Goal: Information Seeking & Learning: Learn about a topic

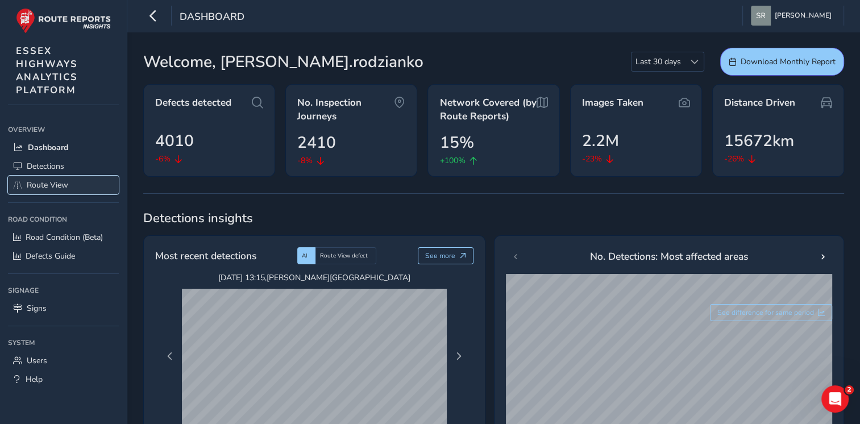
click at [64, 184] on span "Route View" at bounding box center [47, 185] width 41 height 11
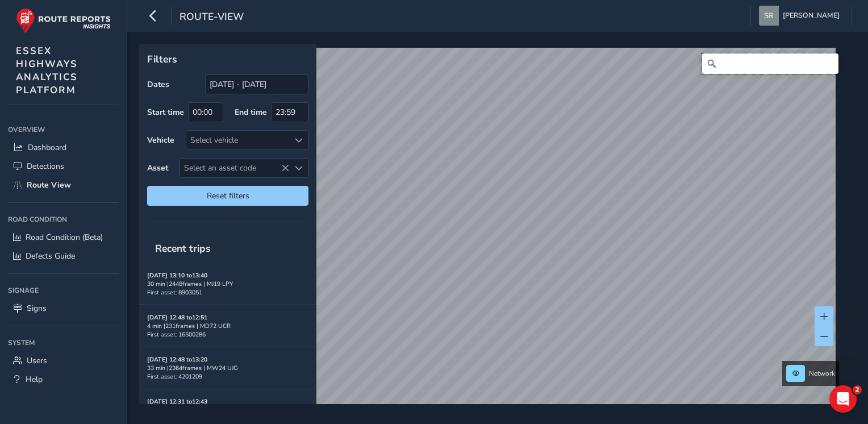
click at [715, 60] on input "Search" at bounding box center [770, 63] width 136 height 20
paste input "[PERSON_NAME]"
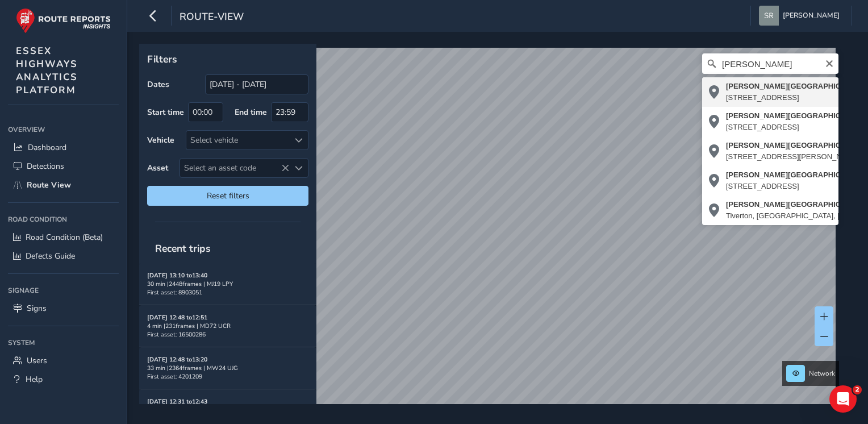
type input "[PERSON_NAME][STREET_ADDRESS]"
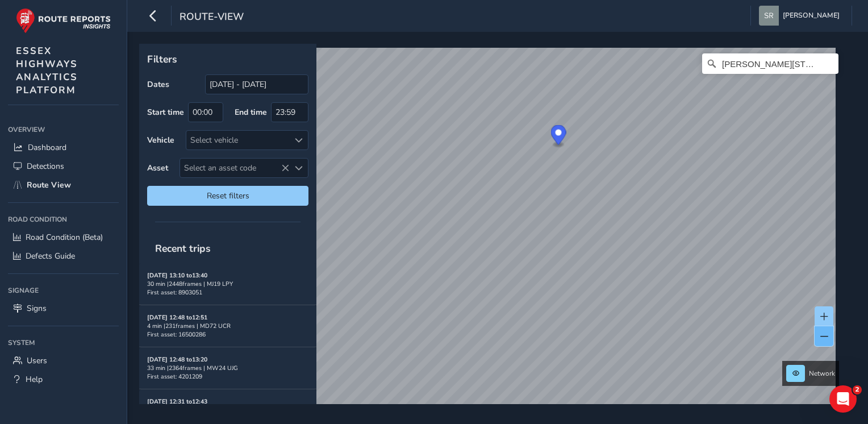
click at [822, 341] on button at bounding box center [824, 336] width 19 height 20
click at [825, 313] on span at bounding box center [825, 317] width 8 height 8
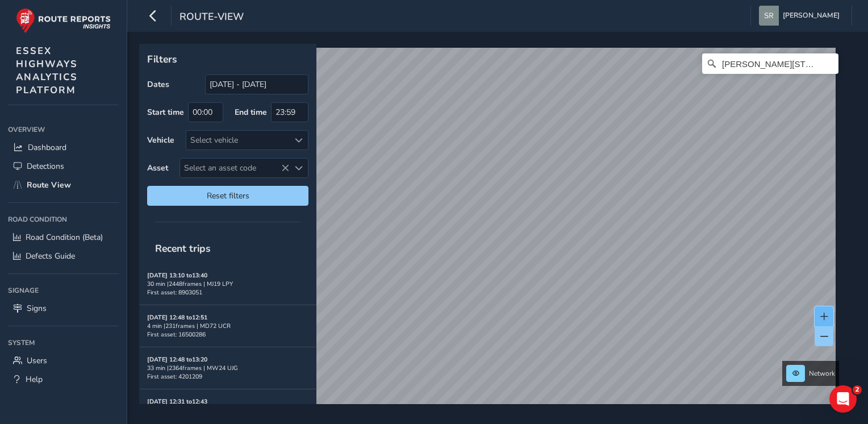
click at [825, 313] on span at bounding box center [825, 317] width 8 height 8
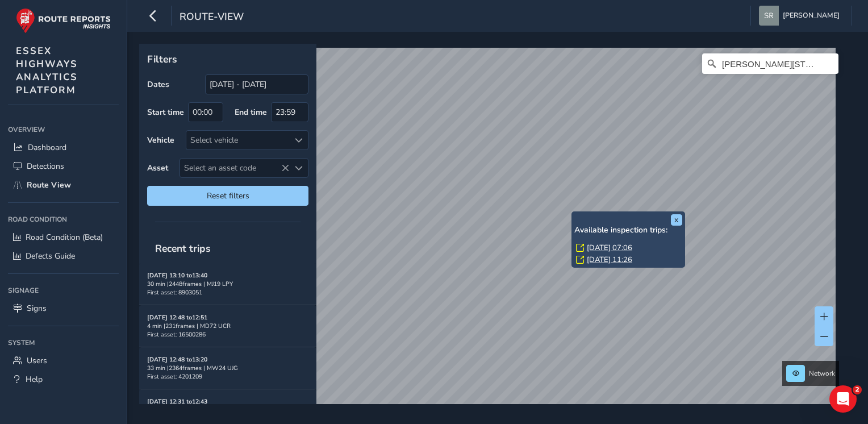
click at [586, 247] on div "[DATE] 07:06" at bounding box center [629, 248] width 106 height 10
click at [594, 247] on link "[DATE] 07:06" at bounding box center [609, 248] width 45 height 10
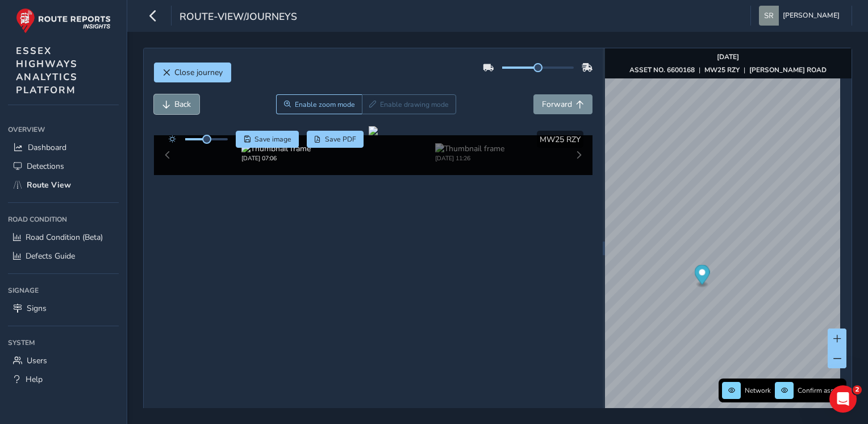
click at [187, 106] on span "Back" at bounding box center [182, 104] width 16 height 11
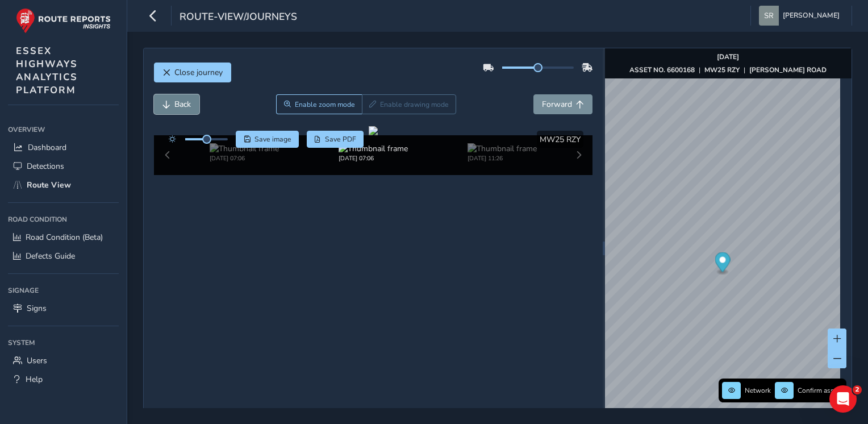
click at [187, 106] on span "Back" at bounding box center [182, 104] width 16 height 11
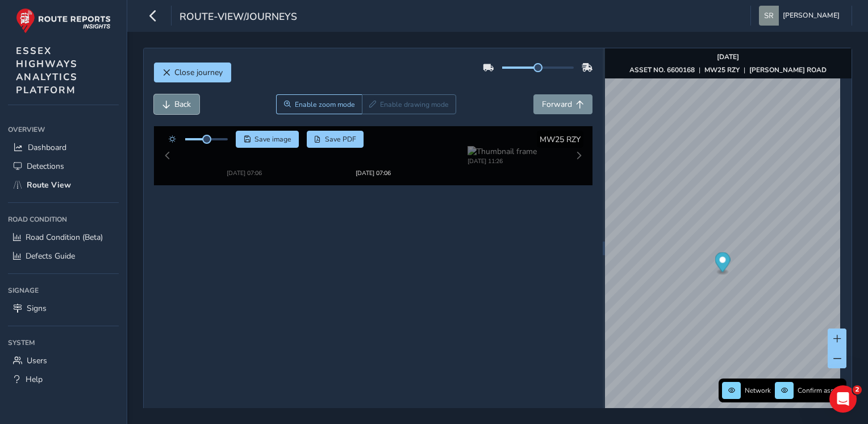
click at [187, 106] on span "Back" at bounding box center [182, 104] width 16 height 11
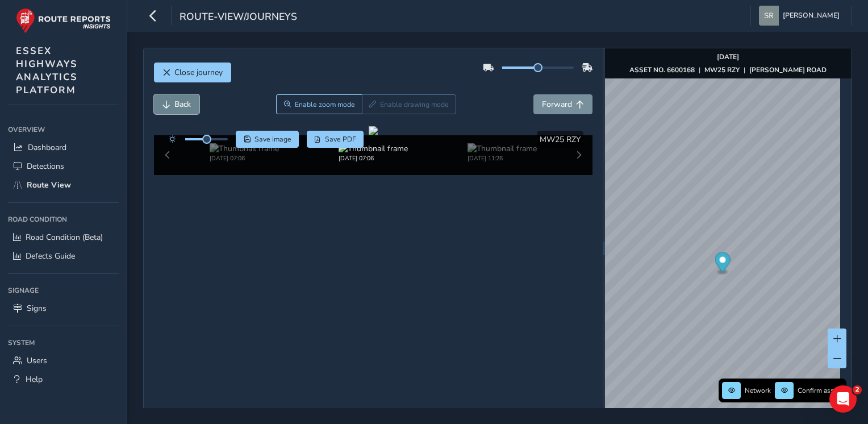
click at [187, 106] on span "Back" at bounding box center [182, 104] width 16 height 11
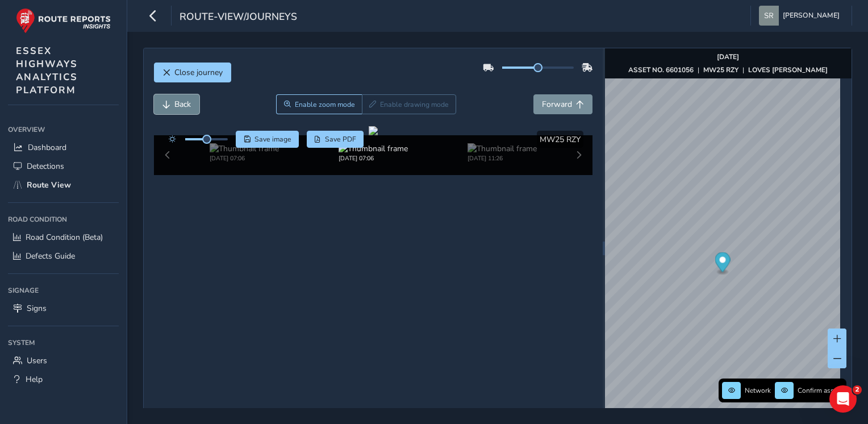
click at [187, 106] on span "Back" at bounding box center [182, 104] width 16 height 11
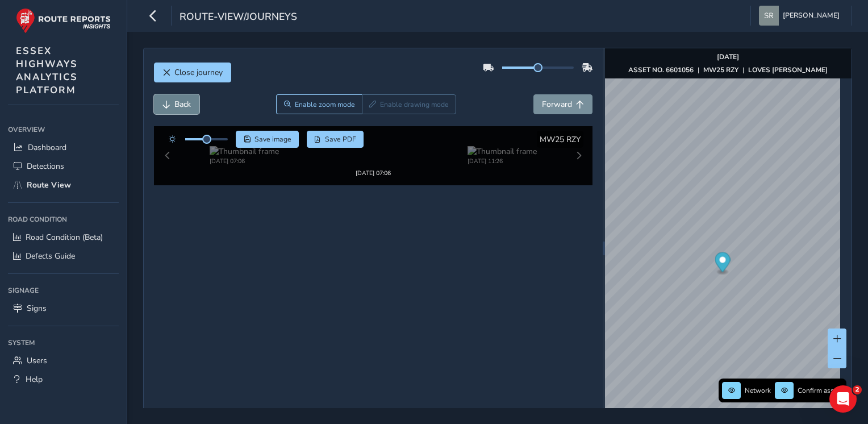
click at [187, 106] on span "Back" at bounding box center [182, 104] width 16 height 11
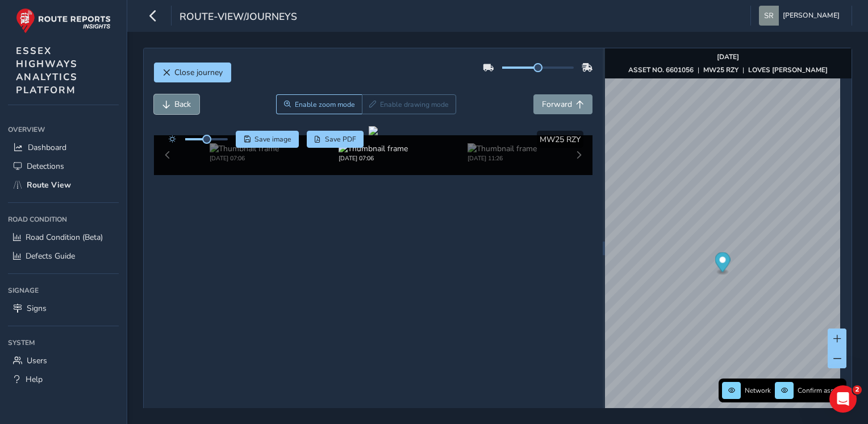
click at [187, 106] on span "Back" at bounding box center [182, 104] width 16 height 11
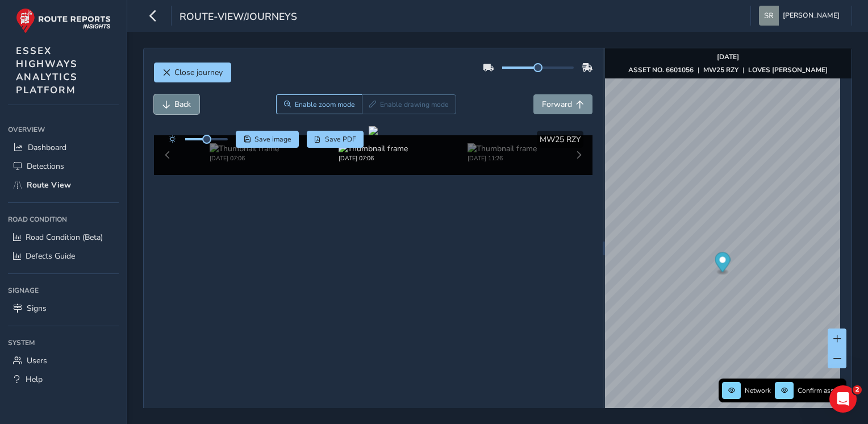
click at [187, 106] on span "Back" at bounding box center [182, 104] width 16 height 11
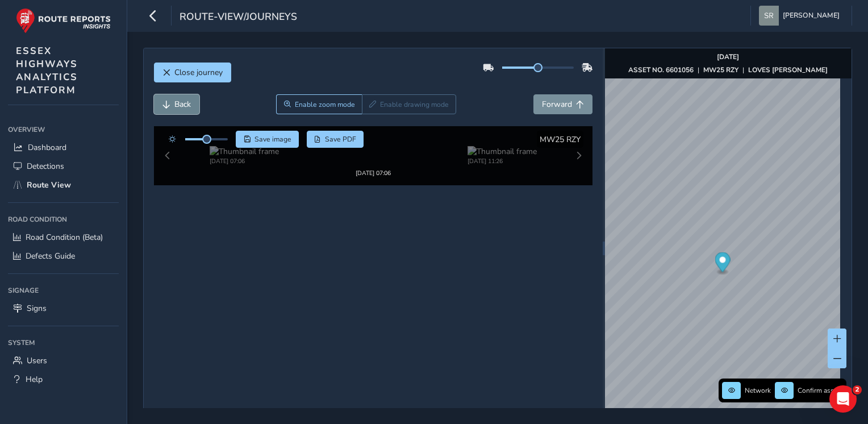
click at [187, 106] on span "Back" at bounding box center [182, 104] width 16 height 11
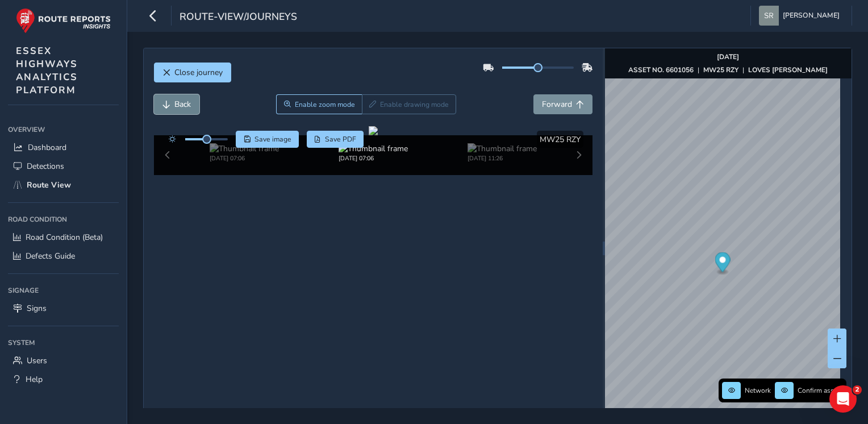
click at [187, 106] on span "Back" at bounding box center [182, 104] width 16 height 11
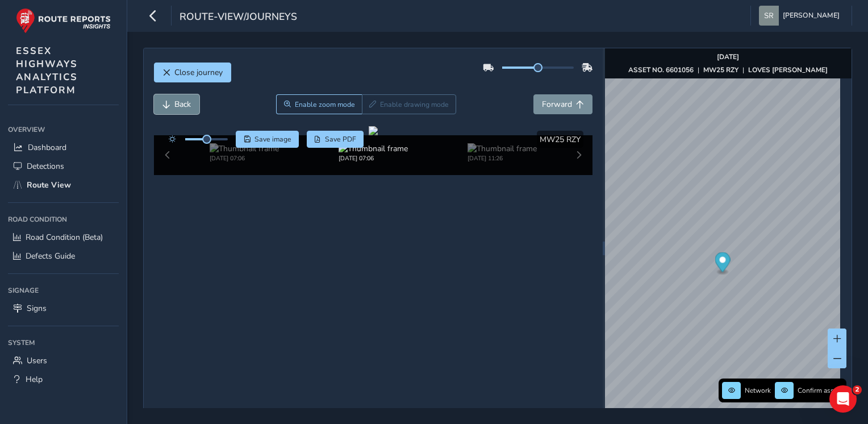
click at [187, 106] on span "Back" at bounding box center [182, 104] width 16 height 11
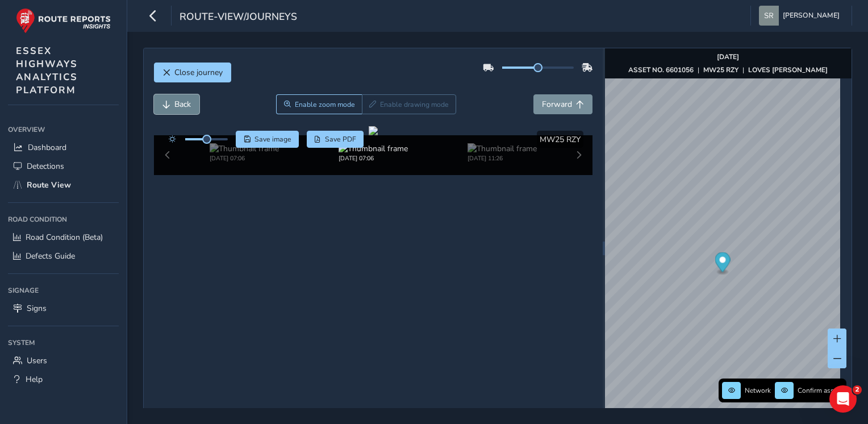
click at [187, 106] on span "Back" at bounding box center [182, 104] width 16 height 11
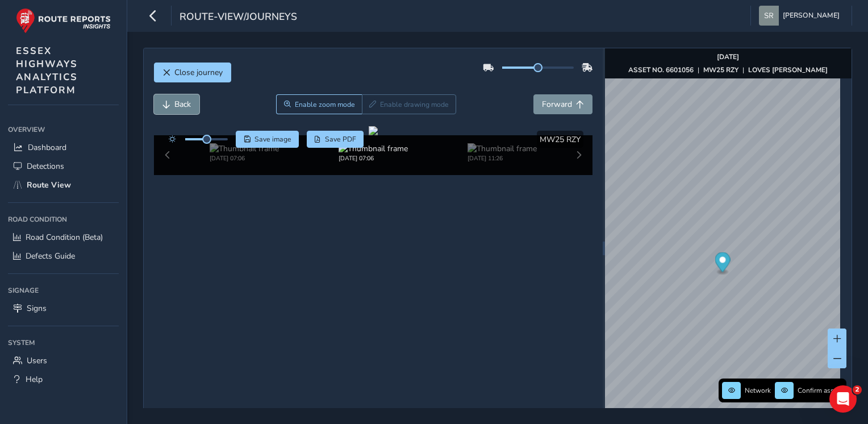
click at [187, 106] on span "Back" at bounding box center [182, 104] width 16 height 11
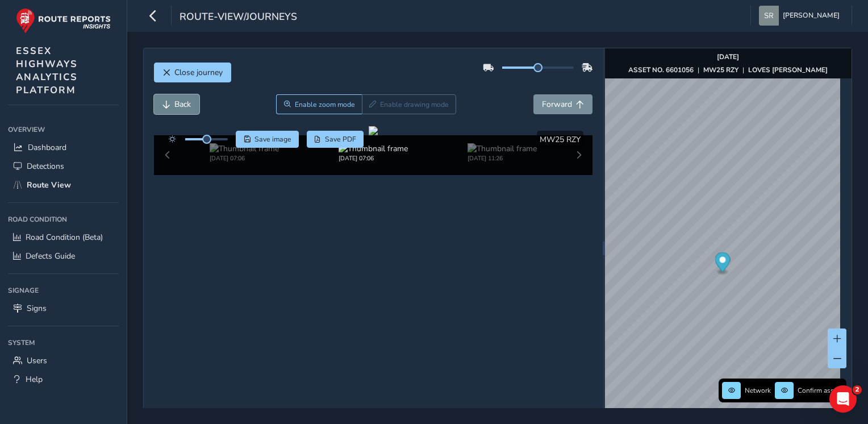
click at [187, 106] on span "Back" at bounding box center [182, 104] width 16 height 11
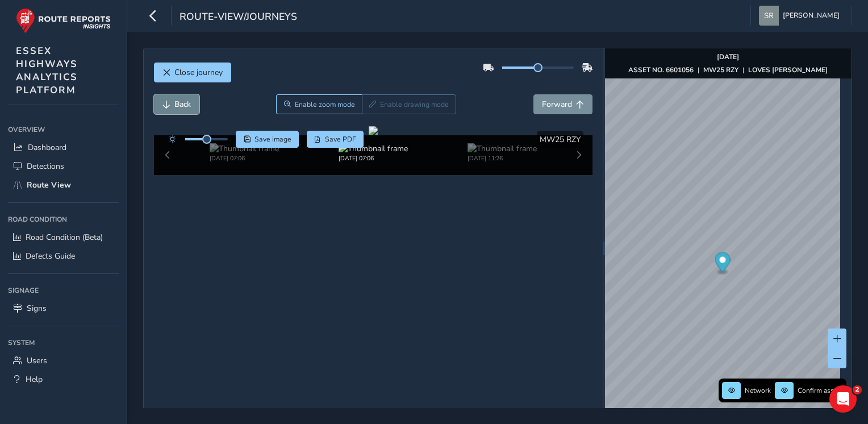
click at [187, 106] on span "Back" at bounding box center [182, 104] width 16 height 11
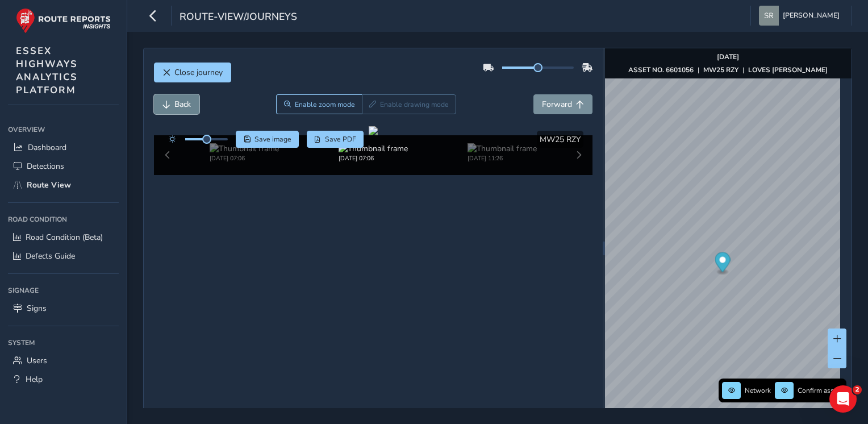
click at [187, 106] on span "Back" at bounding box center [182, 104] width 16 height 11
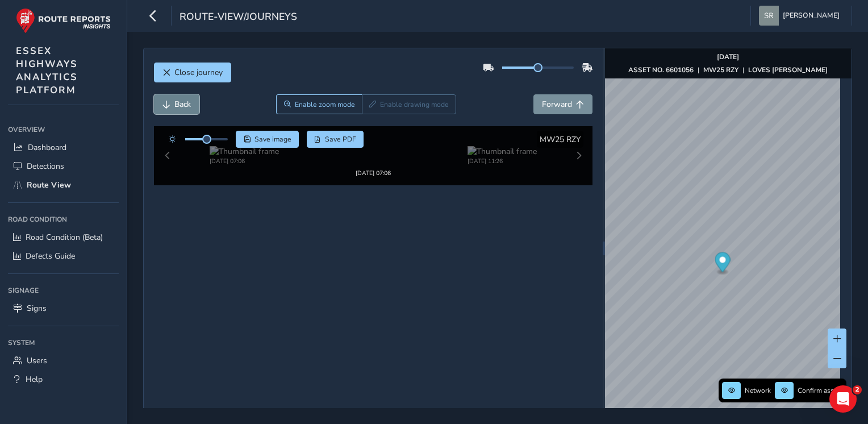
click at [187, 106] on span "Back" at bounding box center [182, 104] width 16 height 11
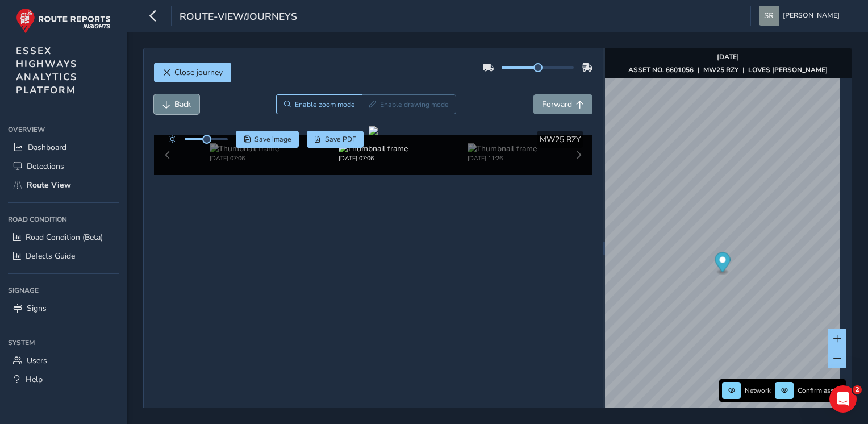
click at [187, 106] on span "Back" at bounding box center [182, 104] width 16 height 11
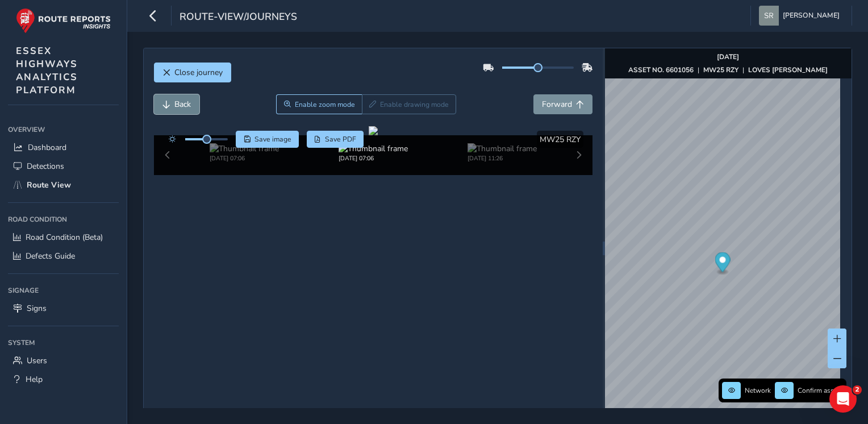
click at [187, 106] on span "Back" at bounding box center [182, 104] width 16 height 11
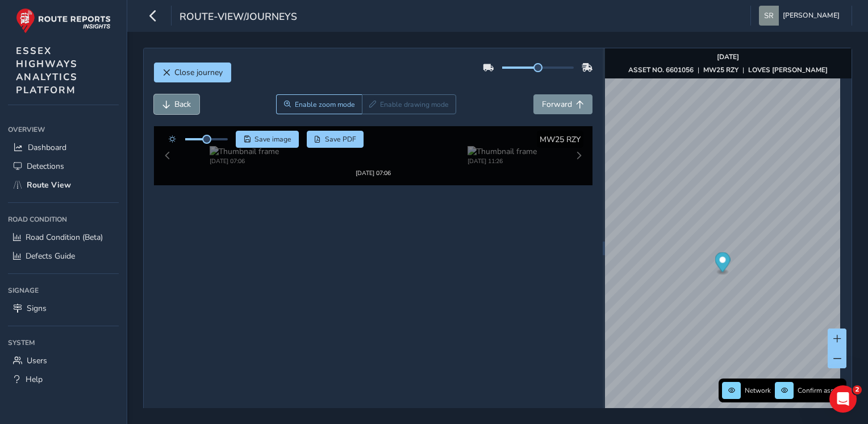
click at [187, 106] on span "Back" at bounding box center [182, 104] width 16 height 11
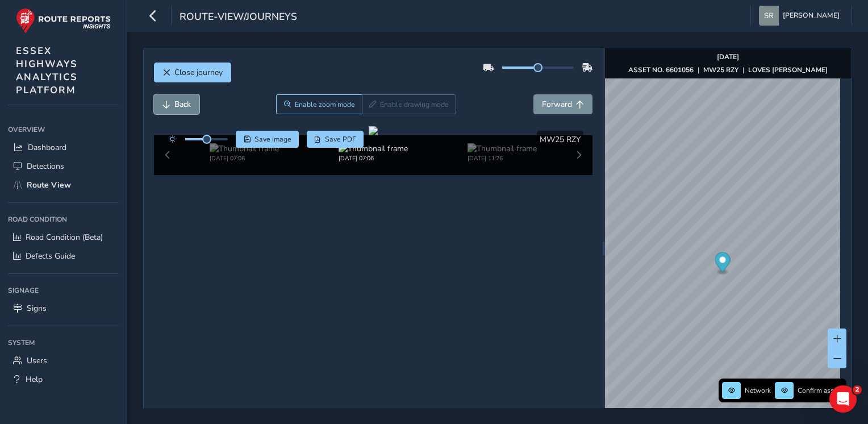
click at [187, 106] on span "Back" at bounding box center [182, 104] width 16 height 11
click at [828, 351] on button at bounding box center [837, 358] width 19 height 20
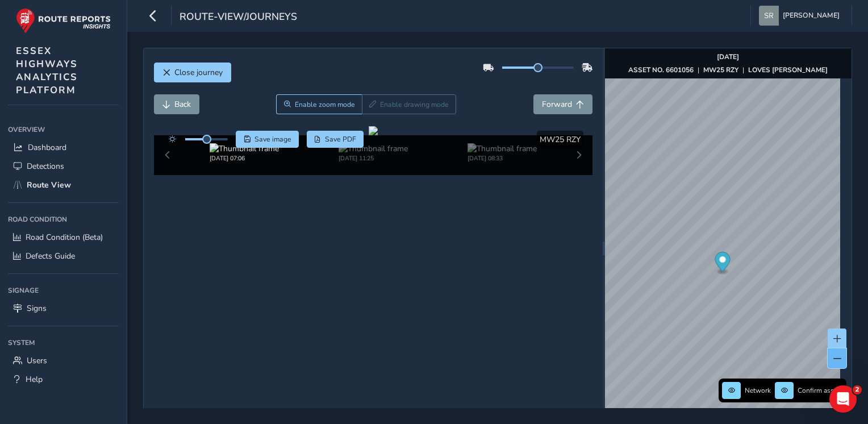
click at [828, 351] on button at bounding box center [837, 358] width 19 height 20
click at [834, 359] on span at bounding box center [838, 359] width 8 height 8
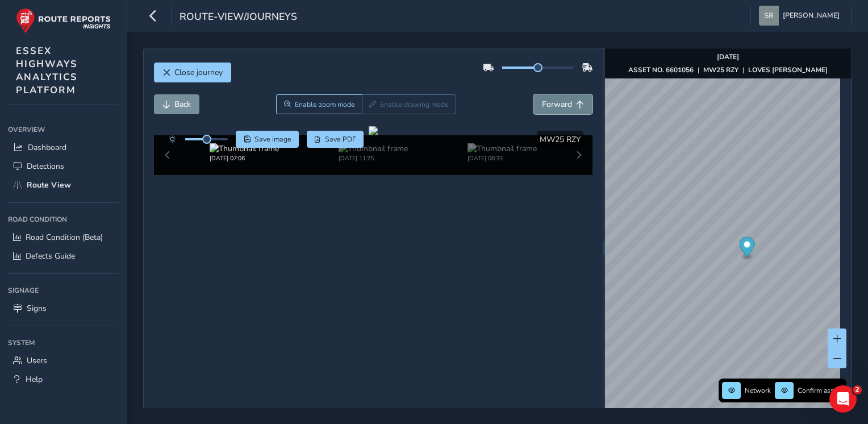
click at [569, 97] on button "Forward" at bounding box center [563, 104] width 59 height 20
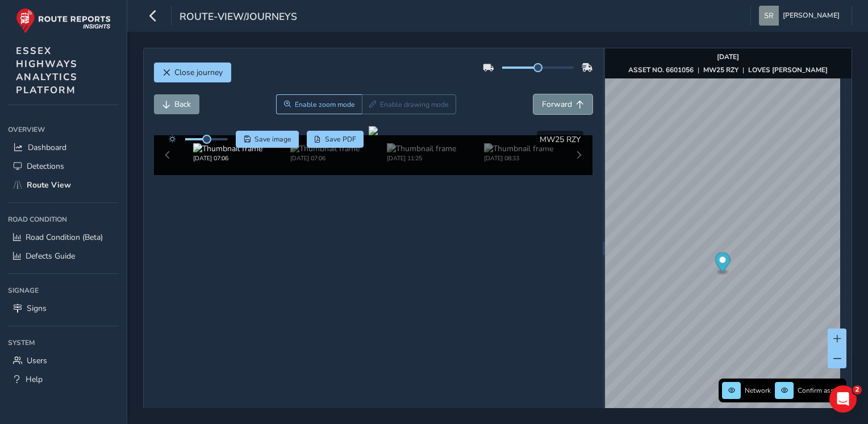
click at [569, 97] on button "Forward" at bounding box center [563, 104] width 59 height 20
click at [564, 108] on span "Forward" at bounding box center [557, 104] width 30 height 11
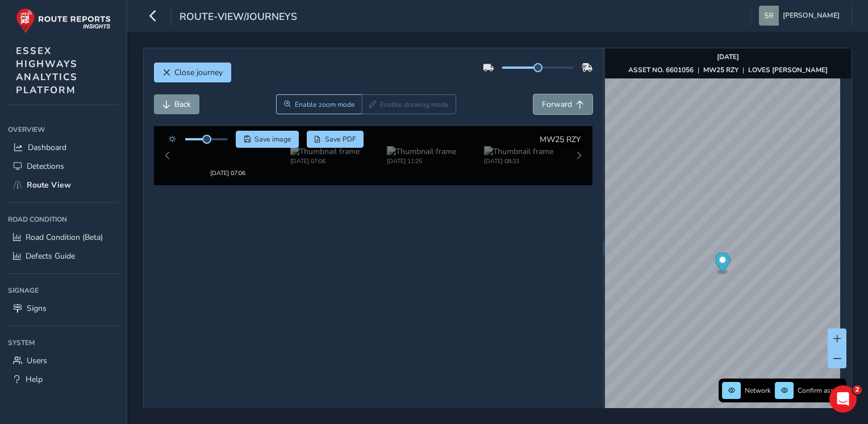
click at [564, 108] on span "Forward" at bounding box center [557, 104] width 30 height 11
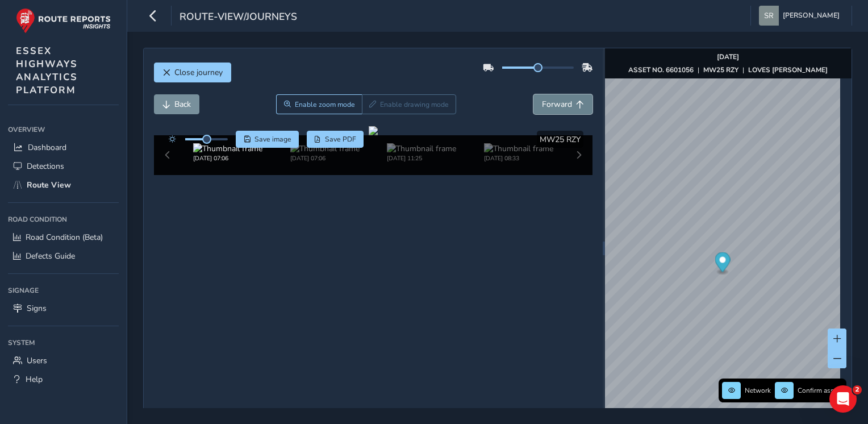
click at [564, 108] on span "Forward" at bounding box center [557, 104] width 30 height 11
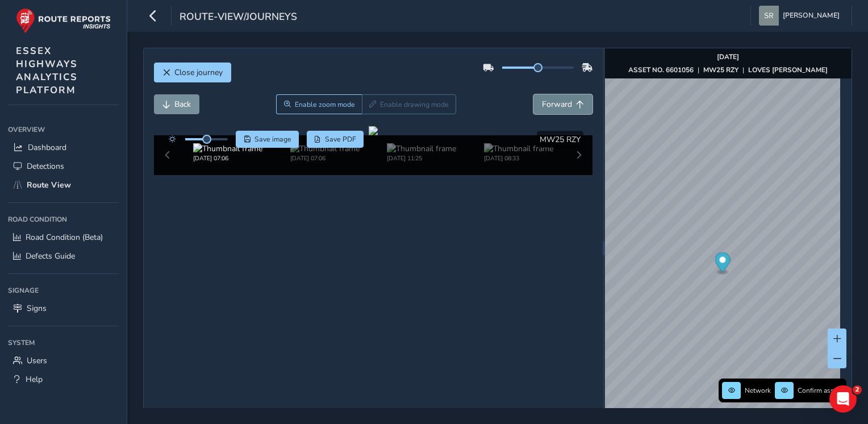
click at [564, 108] on span "Forward" at bounding box center [557, 104] width 30 height 11
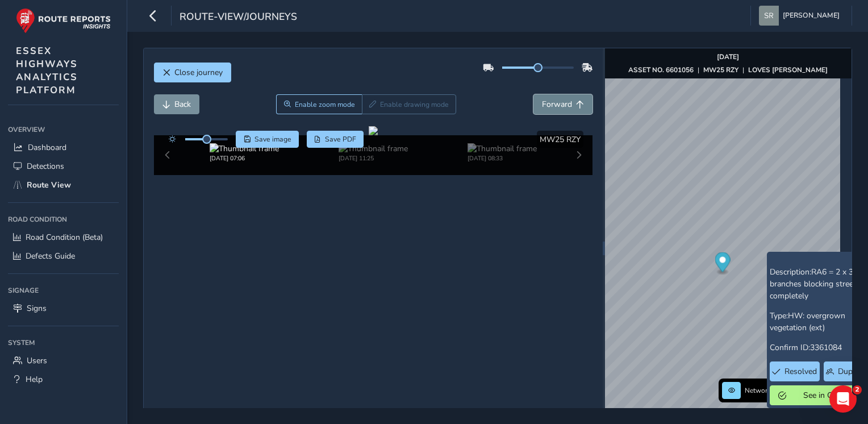
click at [569, 108] on button "Forward" at bounding box center [563, 104] width 59 height 20
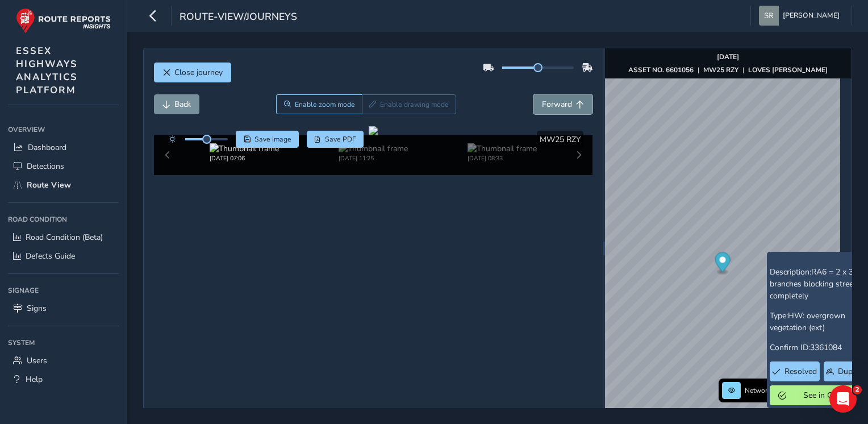
click at [567, 104] on button "Forward" at bounding box center [563, 104] width 59 height 20
drag, startPoint x: 208, startPoint y: 139, endPoint x: 219, endPoint y: 139, distance: 10.8
click at [219, 139] on div at bounding box center [206, 139] width 43 height 2
click at [548, 104] on span "Forward" at bounding box center [557, 104] width 30 height 11
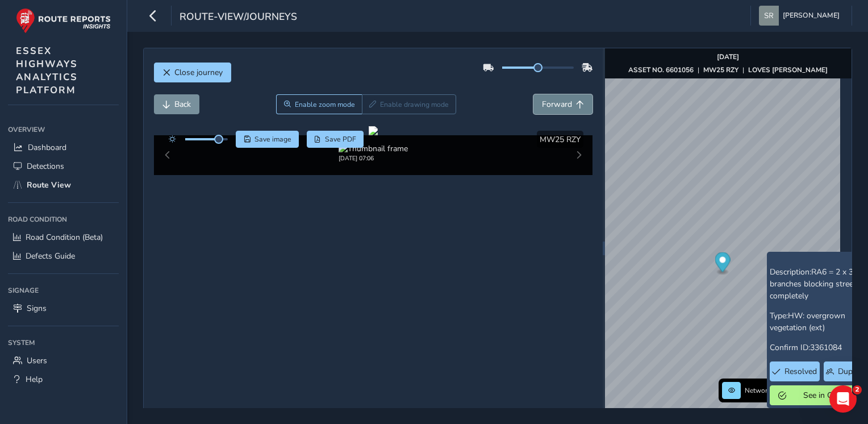
click at [548, 104] on span "Forward" at bounding box center [557, 104] width 30 height 11
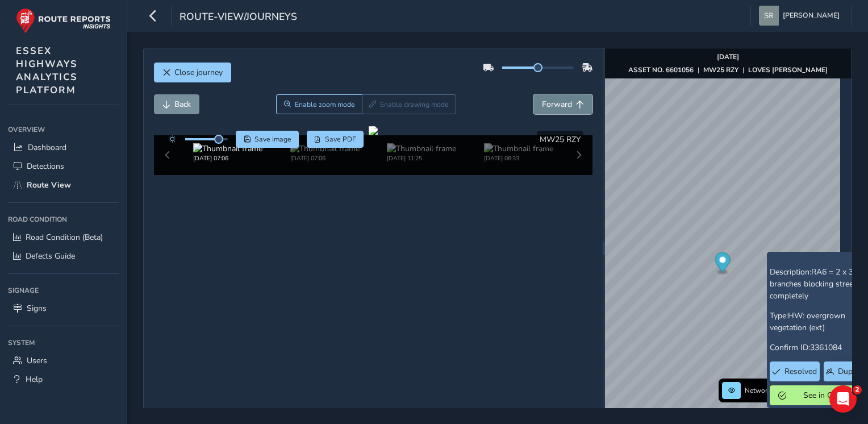
click at [548, 104] on span "Forward" at bounding box center [557, 104] width 30 height 11
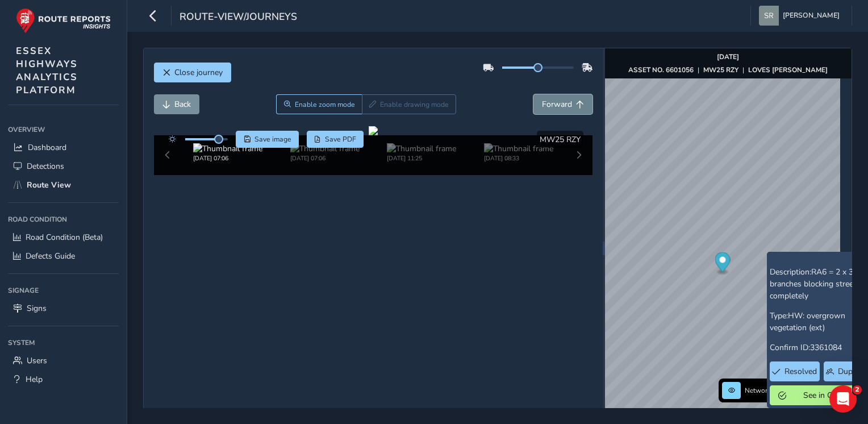
click at [548, 104] on span "Forward" at bounding box center [557, 104] width 30 height 11
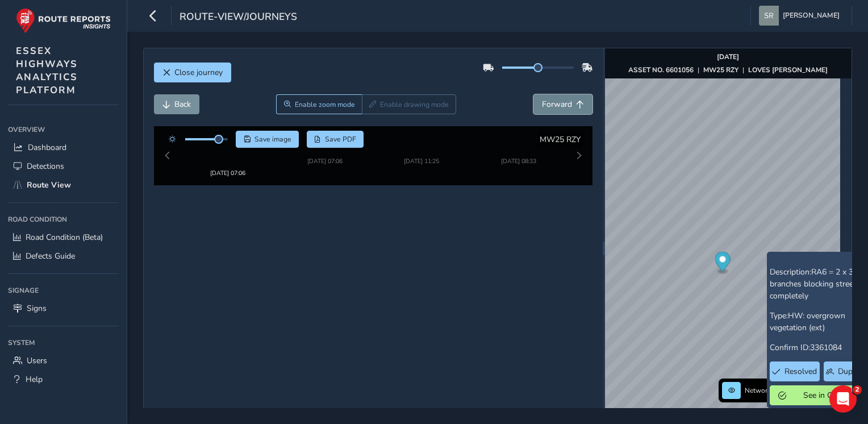
click at [576, 106] on span "Forward" at bounding box center [580, 105] width 8 height 8
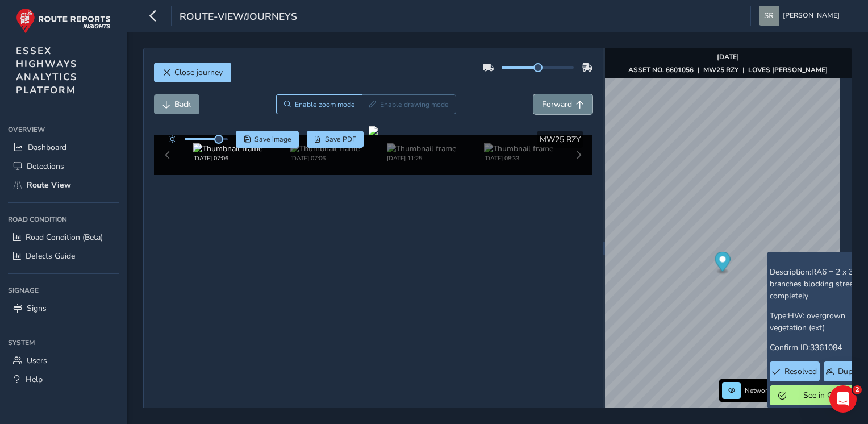
click at [576, 106] on span "Forward" at bounding box center [580, 105] width 8 height 8
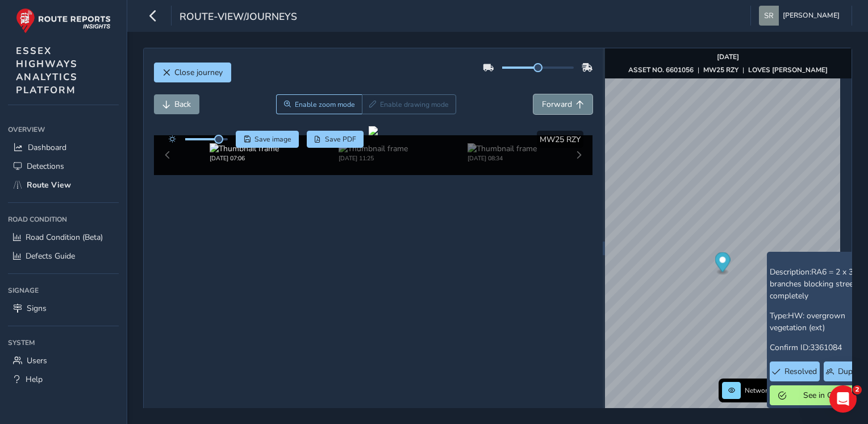
click at [576, 106] on span "Forward" at bounding box center [580, 105] width 8 height 8
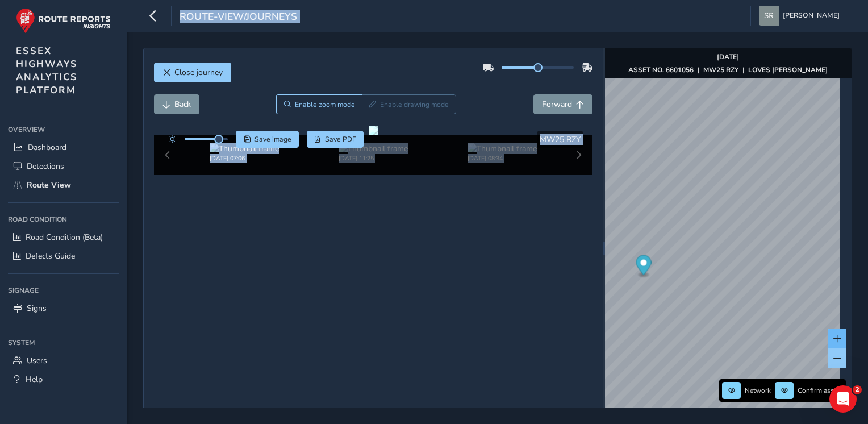
click at [834, 338] on span at bounding box center [838, 339] width 8 height 8
click at [834, 358] on span at bounding box center [838, 359] width 8 height 8
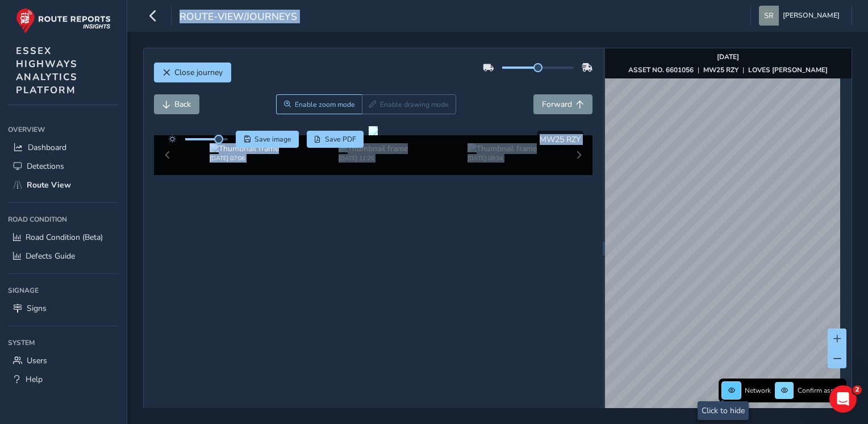
click at [728, 390] on span at bounding box center [731, 390] width 7 height 7
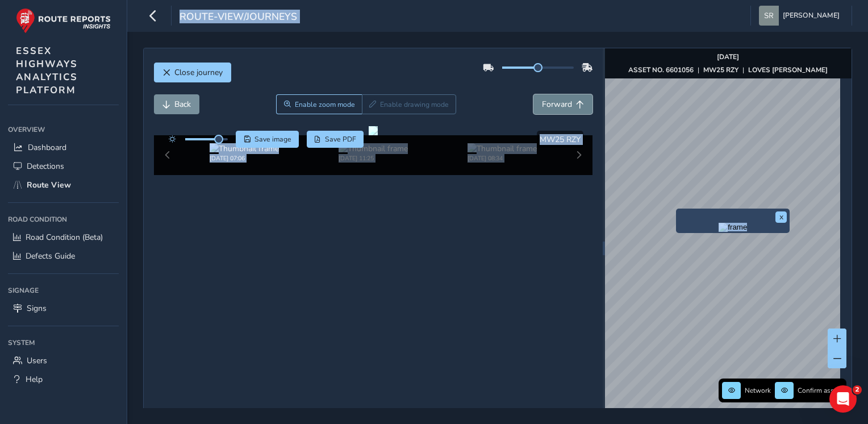
click at [555, 109] on span "Forward" at bounding box center [557, 104] width 30 height 11
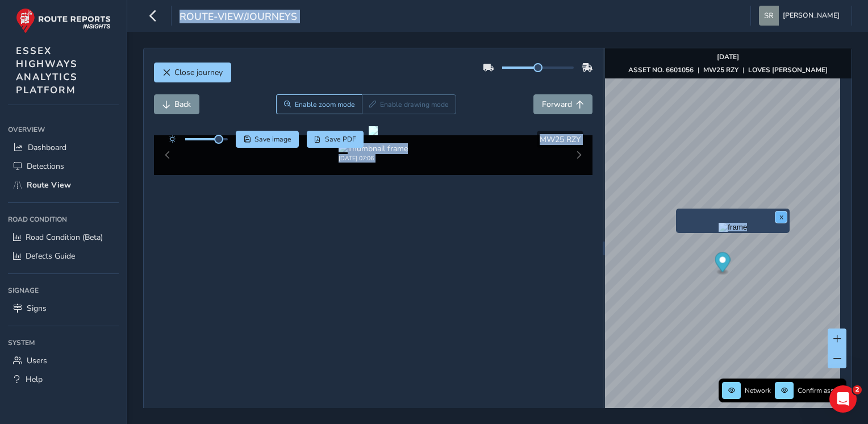
click at [781, 213] on button "x" at bounding box center [781, 216] width 11 height 11
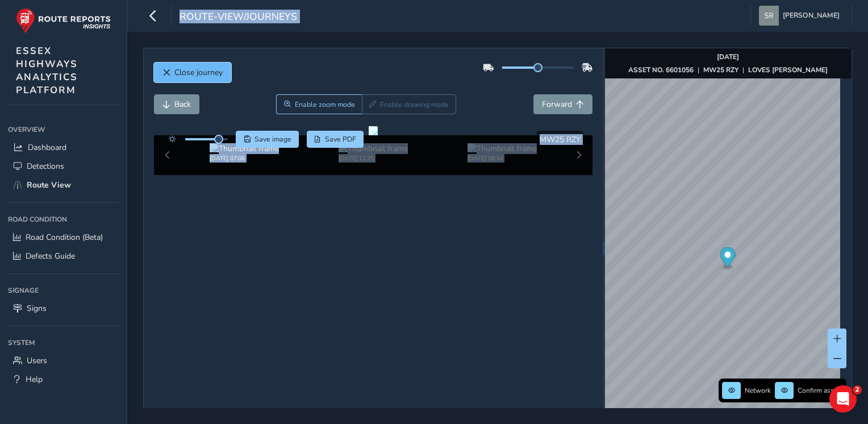
click at [202, 75] on span "Close journey" at bounding box center [198, 72] width 48 height 11
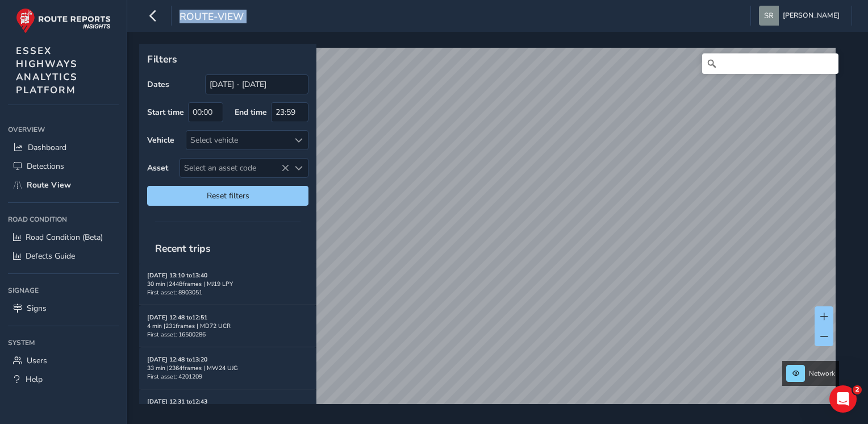
click at [417, 16] on div "route-view [PERSON_NAME] Colour Scheme: Dark Dim Light Logout" at bounding box center [497, 16] width 741 height 32
click at [831, 342] on button at bounding box center [824, 336] width 19 height 20
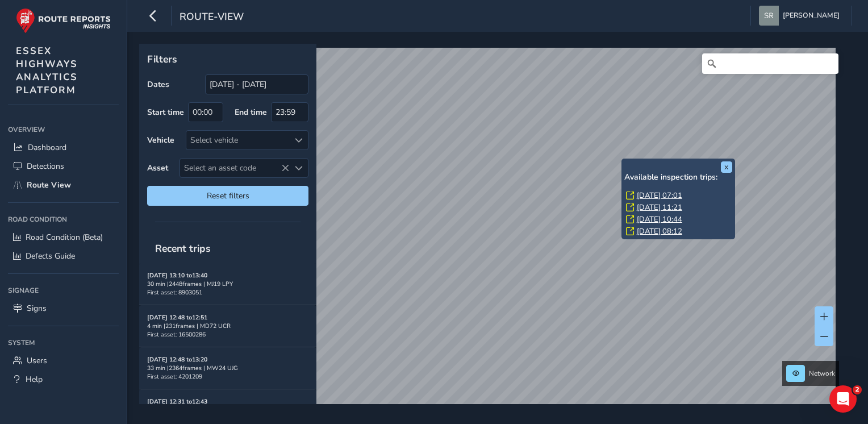
click at [658, 195] on link "[DATE] 07:01" at bounding box center [659, 195] width 45 height 10
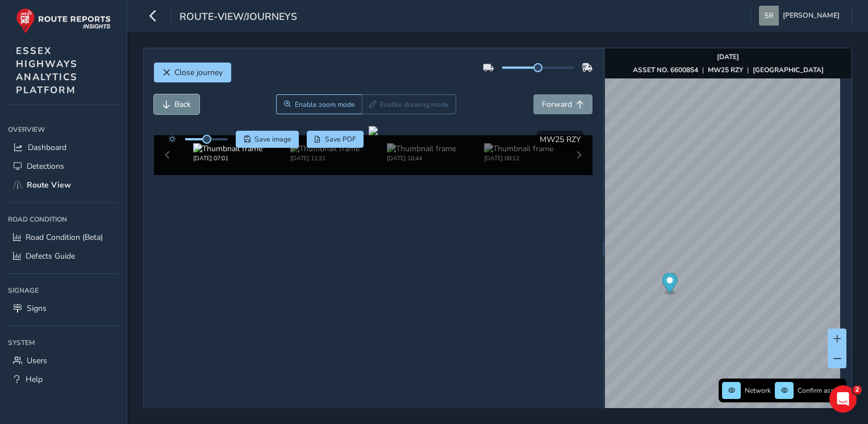
click at [175, 103] on span "Back" at bounding box center [182, 104] width 16 height 11
click at [562, 100] on span "Forward" at bounding box center [557, 104] width 30 height 11
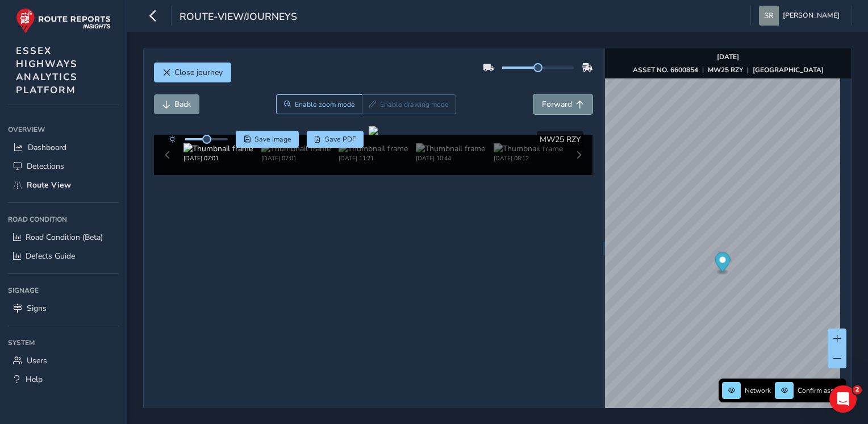
click at [562, 100] on span "Forward" at bounding box center [557, 104] width 30 height 11
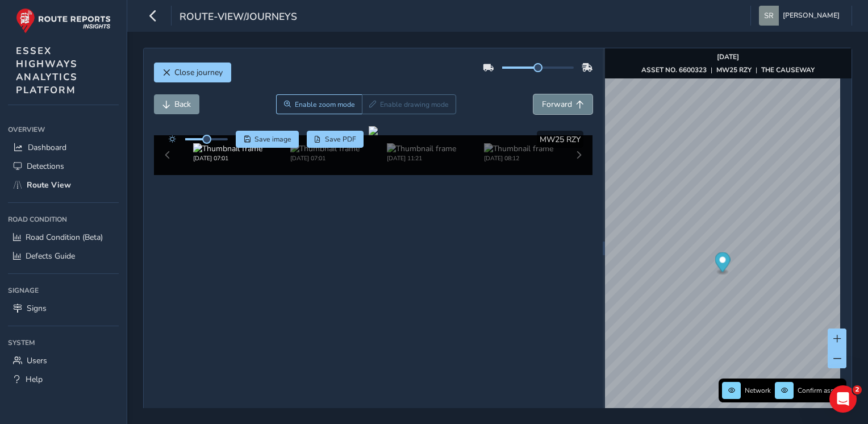
click at [562, 100] on span "Forward" at bounding box center [557, 104] width 30 height 11
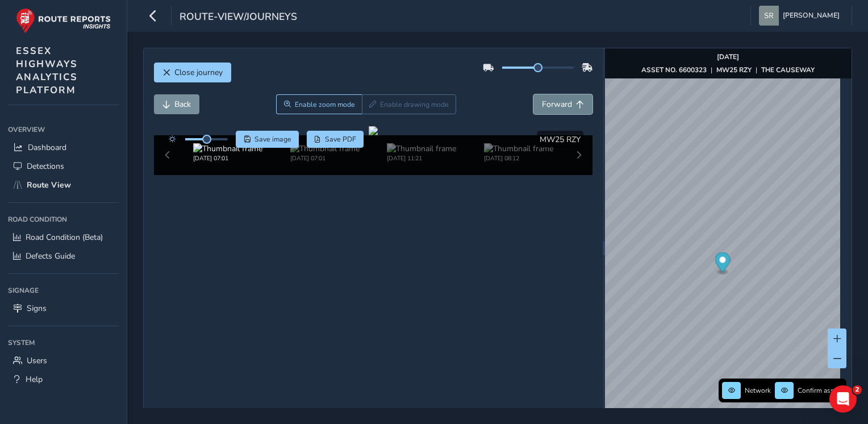
click at [562, 100] on span "Forward" at bounding box center [557, 104] width 30 height 11
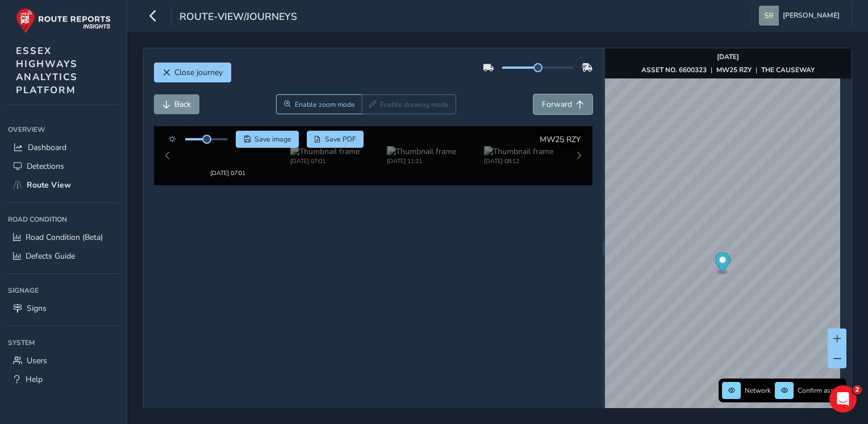
click at [562, 100] on span "Forward" at bounding box center [557, 104] width 30 height 11
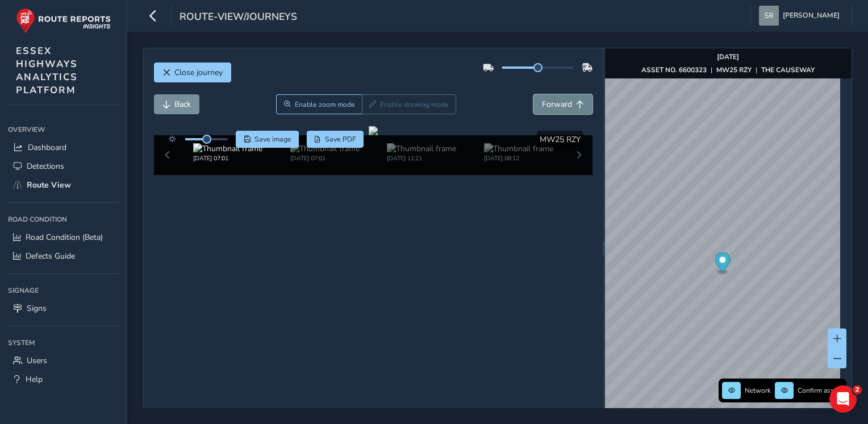
click at [562, 100] on span "Forward" at bounding box center [557, 104] width 30 height 11
click at [563, 99] on span "Forward" at bounding box center [557, 104] width 30 height 11
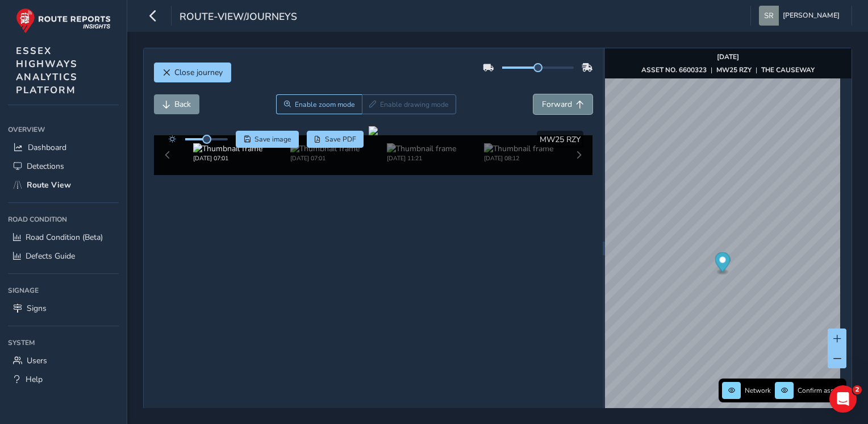
click at [563, 99] on span "Forward" at bounding box center [557, 104] width 30 height 11
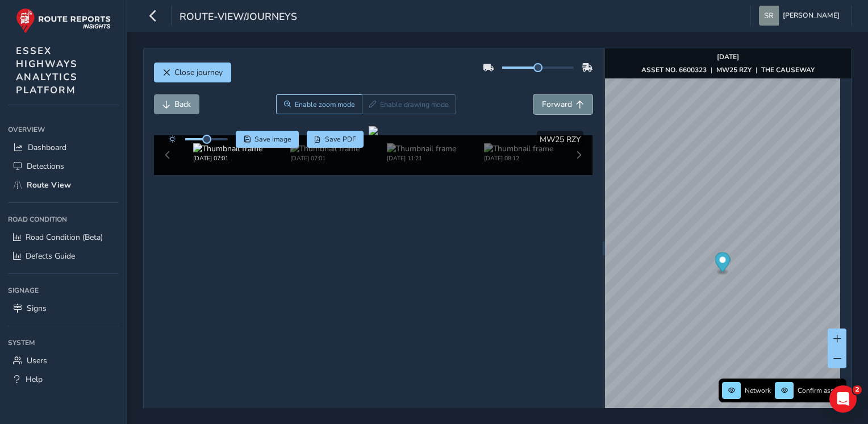
click at [563, 99] on span "Forward" at bounding box center [557, 104] width 30 height 11
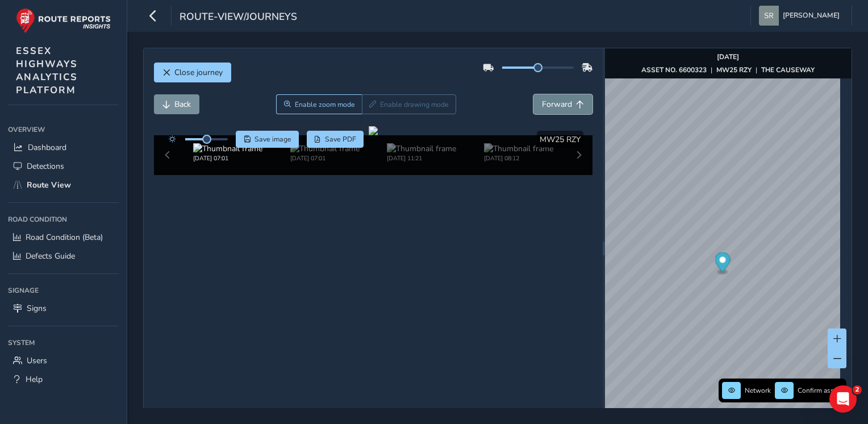
click at [563, 99] on span "Forward" at bounding box center [557, 104] width 30 height 11
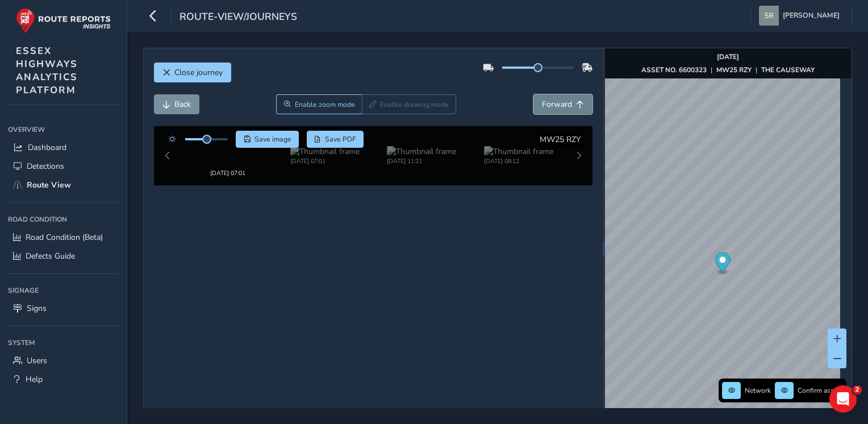
click at [563, 99] on span "Forward" at bounding box center [557, 104] width 30 height 11
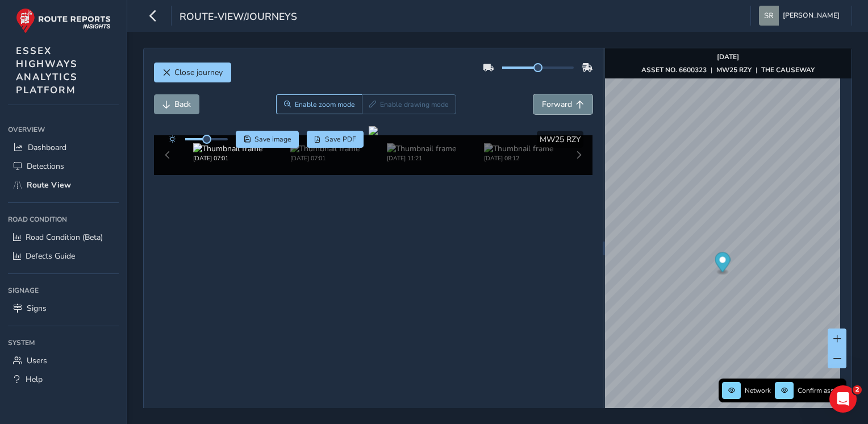
click at [563, 99] on span "Forward" at bounding box center [557, 104] width 30 height 11
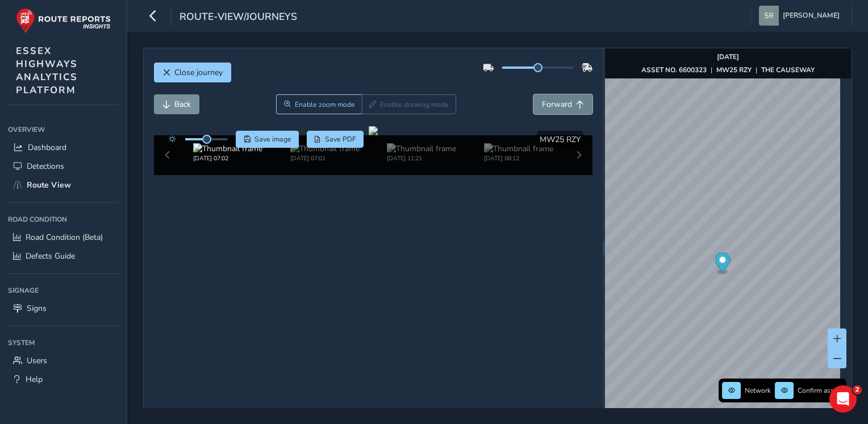
click at [563, 99] on span "Forward" at bounding box center [557, 104] width 30 height 11
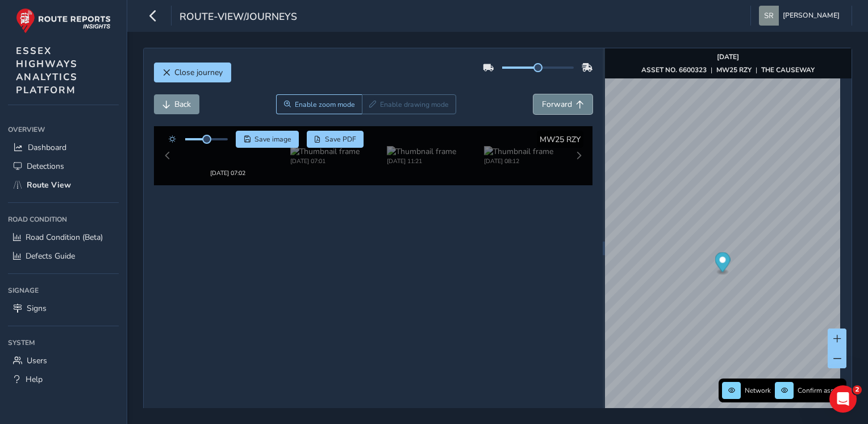
click at [563, 99] on span "Forward" at bounding box center [557, 104] width 30 height 11
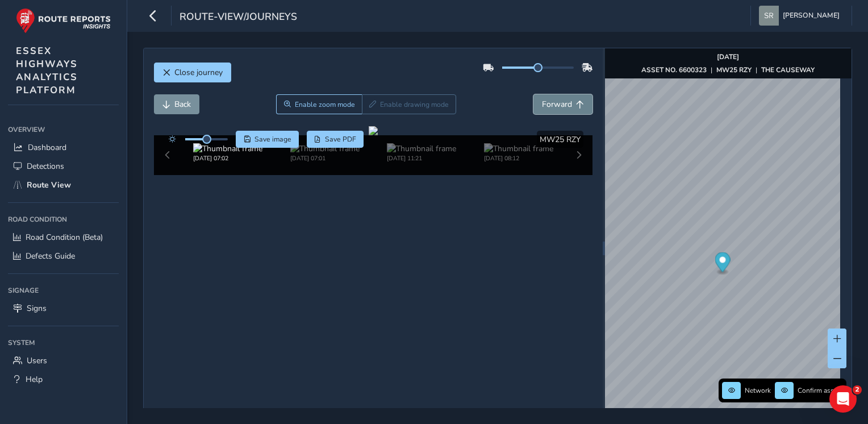
click at [563, 99] on span "Forward" at bounding box center [557, 104] width 30 height 11
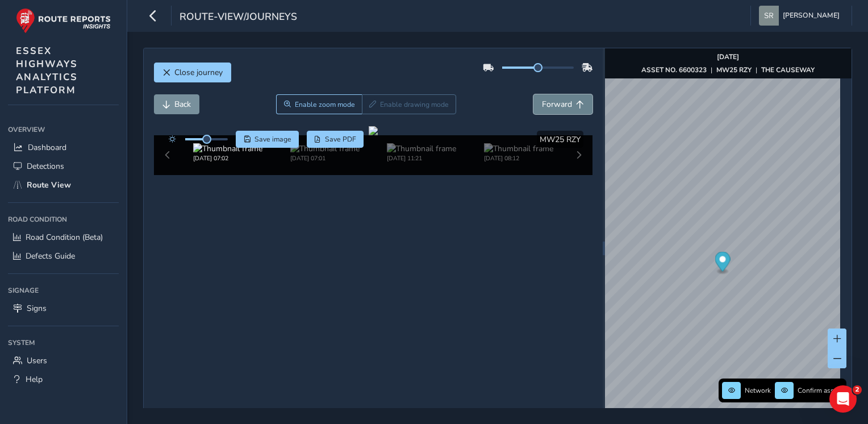
click at [563, 99] on span "Forward" at bounding box center [557, 104] width 30 height 11
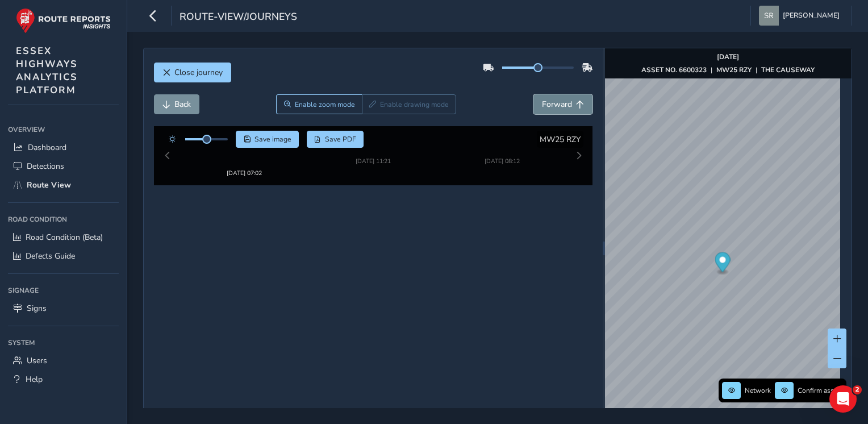
click at [563, 99] on span "Forward" at bounding box center [557, 104] width 30 height 11
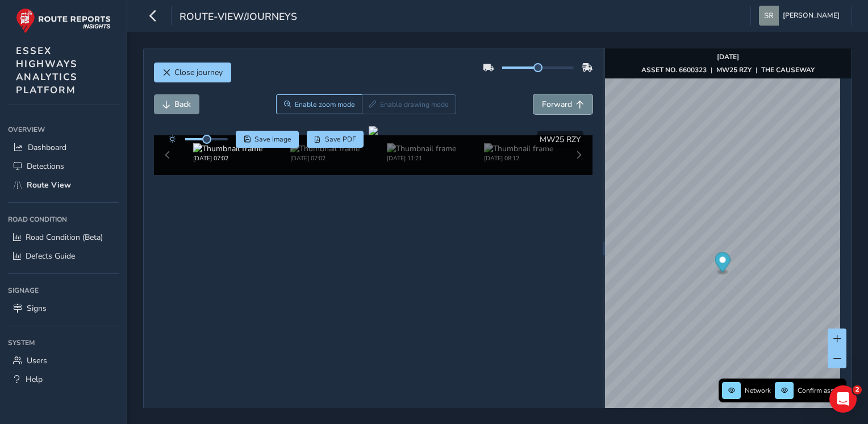
click at [563, 99] on span "Forward" at bounding box center [557, 104] width 30 height 11
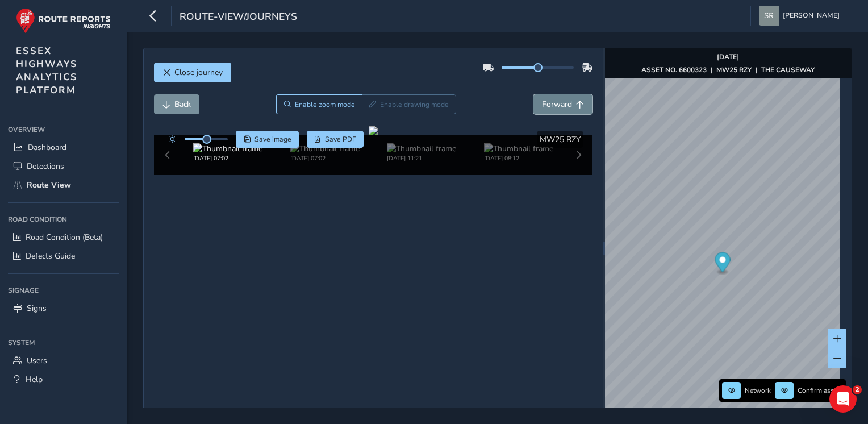
click at [563, 99] on span "Forward" at bounding box center [557, 104] width 30 height 11
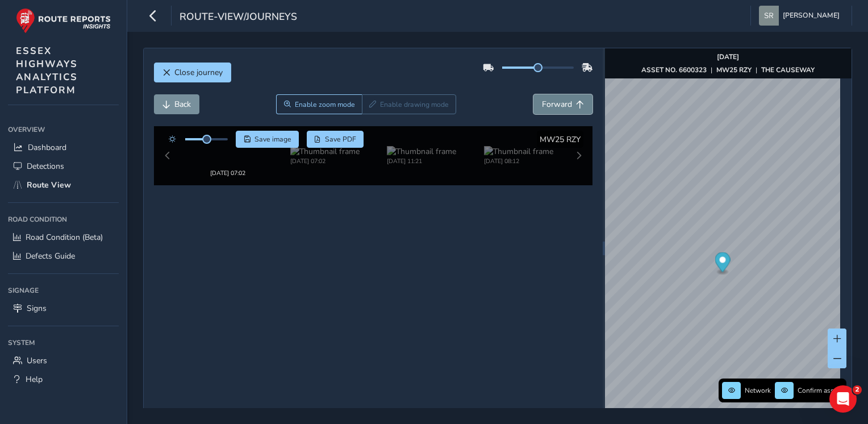
click at [563, 99] on span "Forward" at bounding box center [557, 104] width 30 height 11
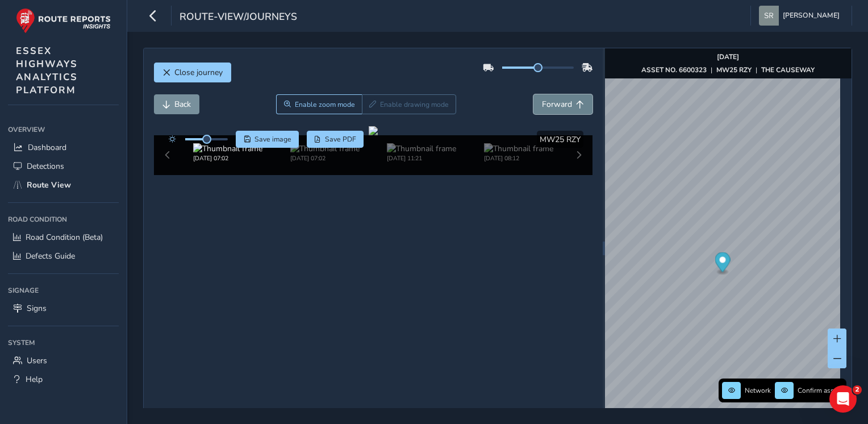
click at [563, 99] on span "Forward" at bounding box center [557, 104] width 30 height 11
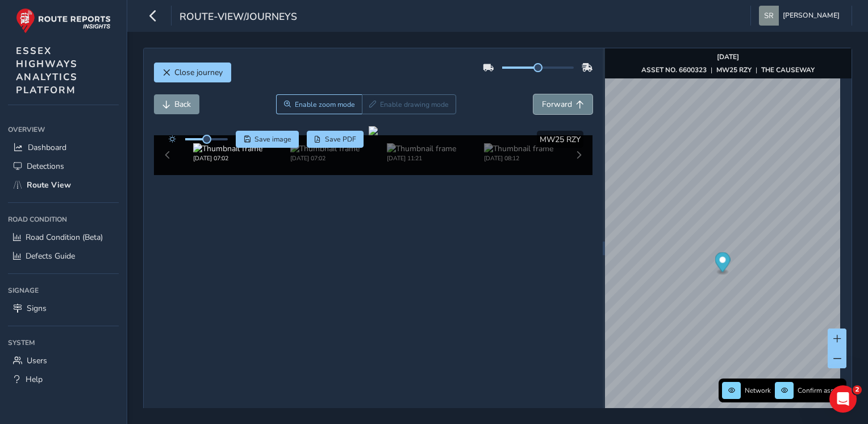
click at [563, 99] on span "Forward" at bounding box center [557, 104] width 30 height 11
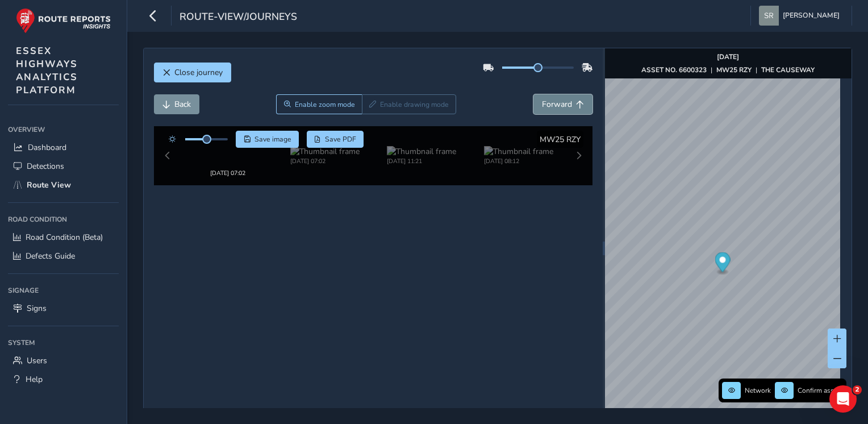
click at [563, 99] on span "Forward" at bounding box center [557, 104] width 30 height 11
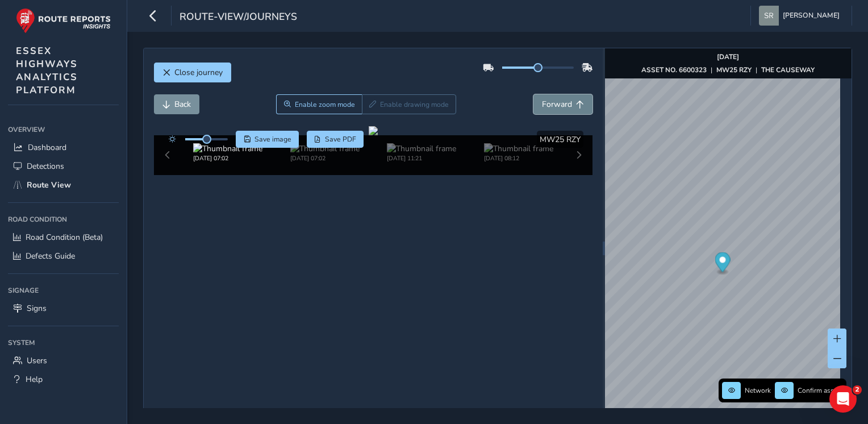
click at [563, 99] on span "Forward" at bounding box center [557, 104] width 30 height 11
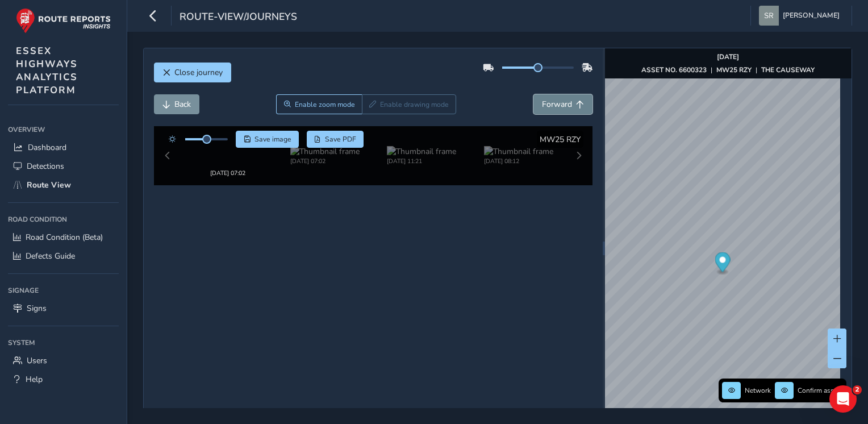
click at [563, 99] on span "Forward" at bounding box center [557, 104] width 30 height 11
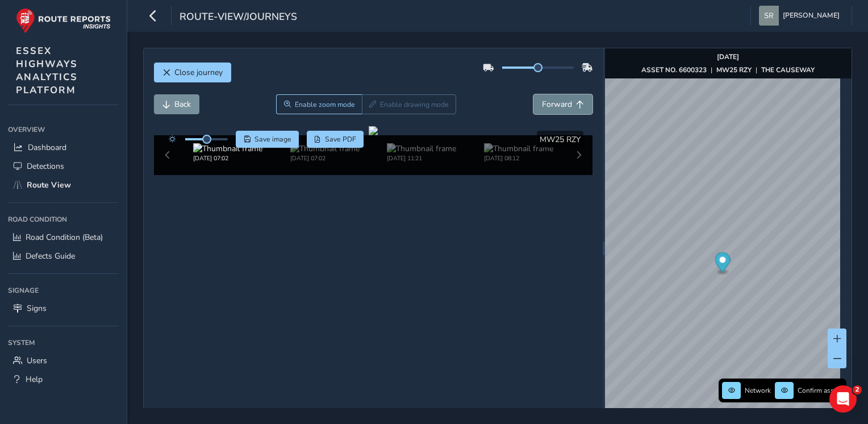
click at [563, 99] on span "Forward" at bounding box center [557, 104] width 30 height 11
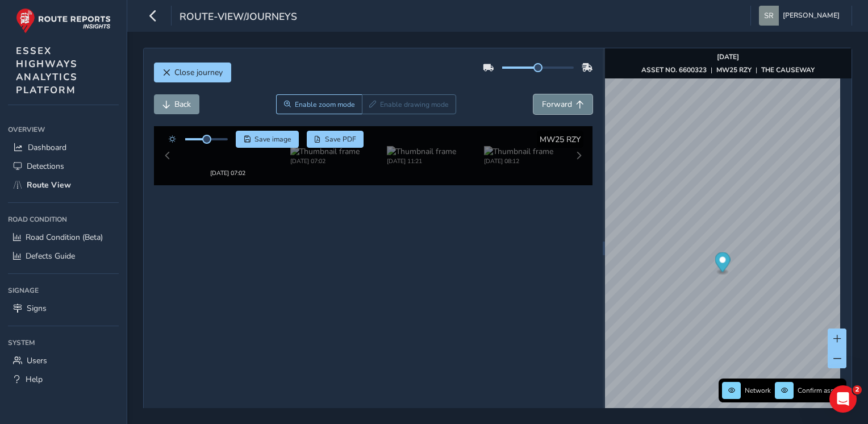
click at [563, 99] on span "Forward" at bounding box center [557, 104] width 30 height 11
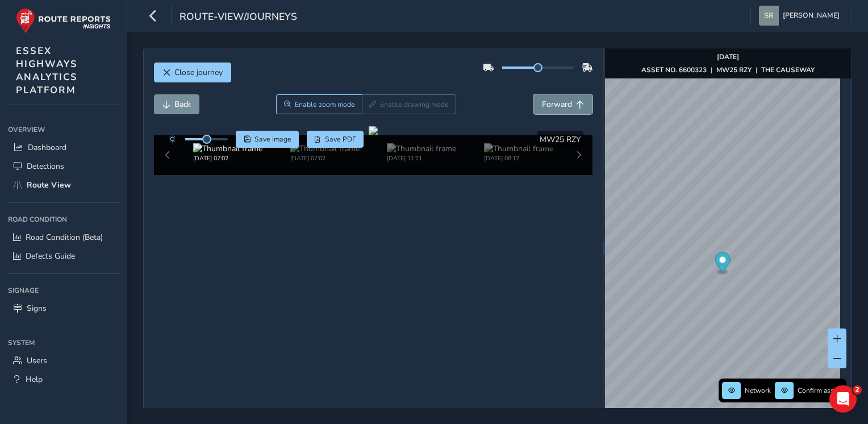
click at [563, 99] on span "Forward" at bounding box center [557, 104] width 30 height 11
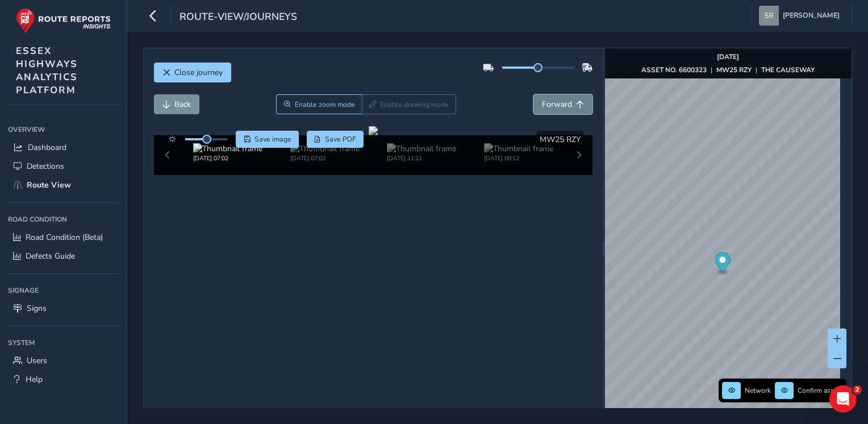
click at [563, 99] on span "Forward" at bounding box center [557, 104] width 30 height 11
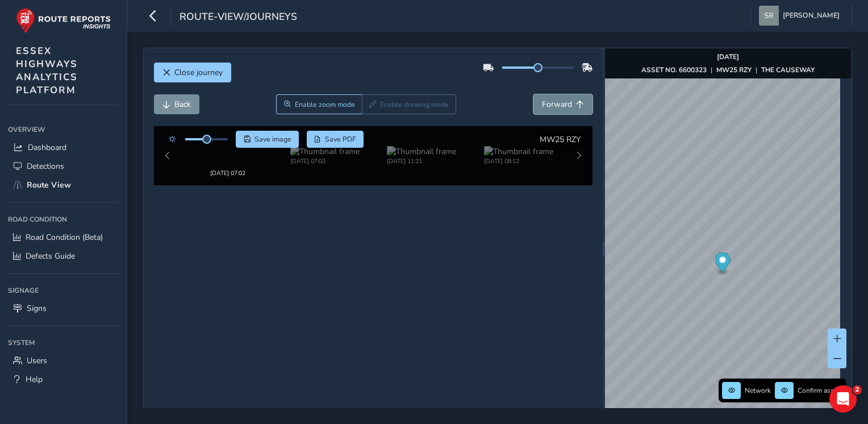
click at [563, 99] on span "Forward" at bounding box center [557, 104] width 30 height 11
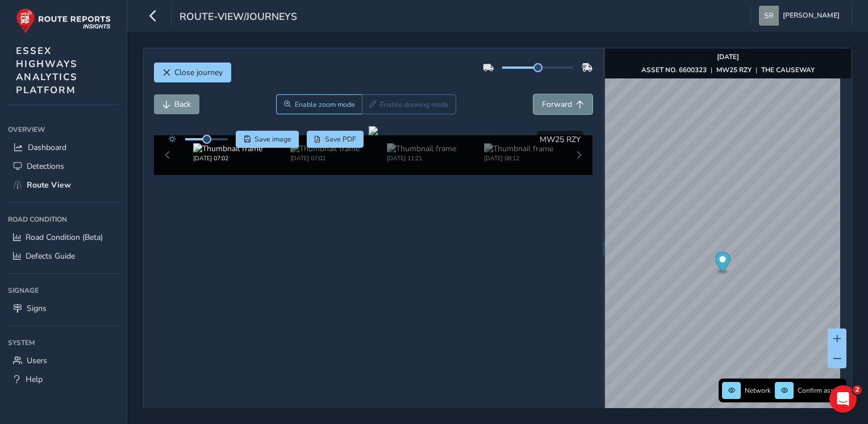
click at [563, 99] on span "Forward" at bounding box center [557, 104] width 30 height 11
